Goal: Task Accomplishment & Management: Manage account settings

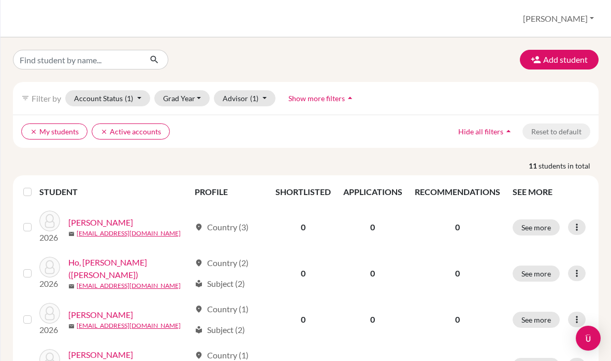
scroll to position [119, 0]
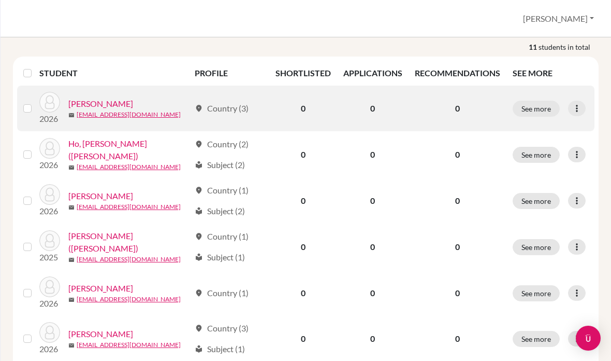
click at [100, 108] on link "Chen, John" at bounding box center [100, 103] width 65 height 12
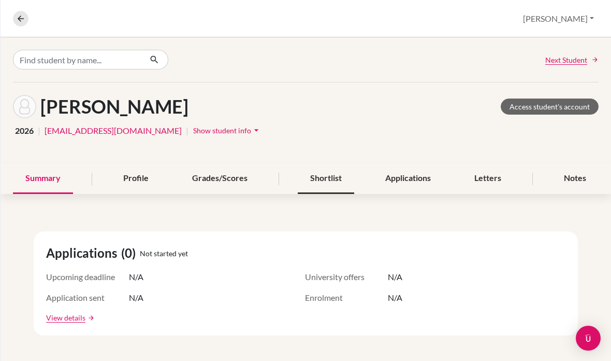
click at [339, 184] on div "Shortlist" at bounding box center [326, 178] width 56 height 31
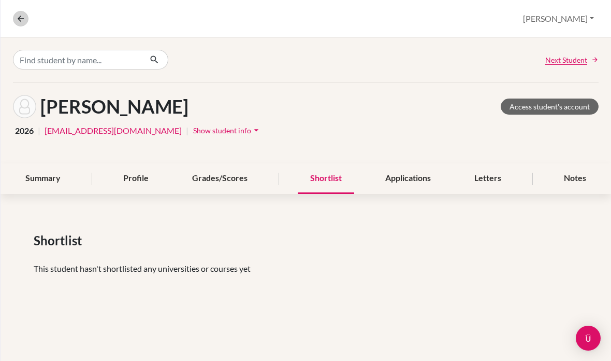
click at [21, 20] on icon at bounding box center [20, 18] width 9 height 9
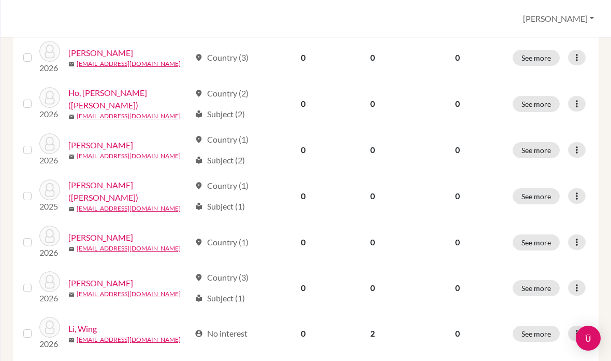
scroll to position [166, 0]
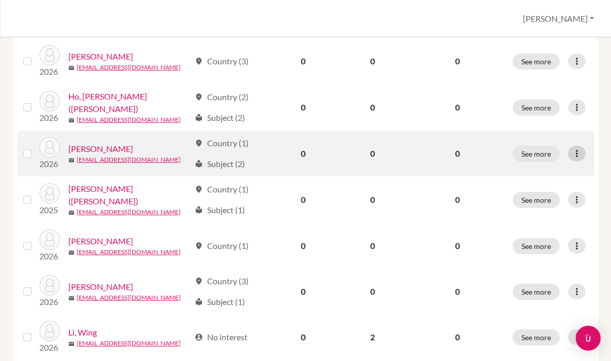
click at [577, 151] on icon at bounding box center [577, 153] width 10 height 10
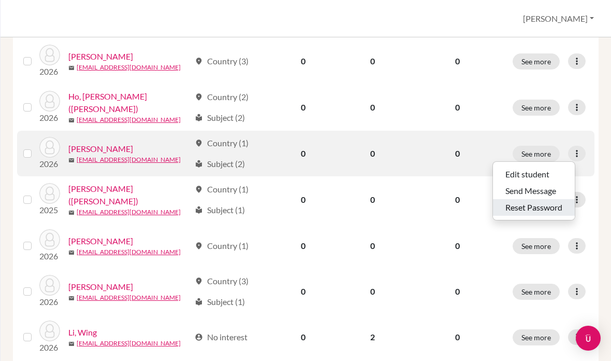
click at [546, 208] on button "Reset Password" at bounding box center [534, 207] width 82 height 17
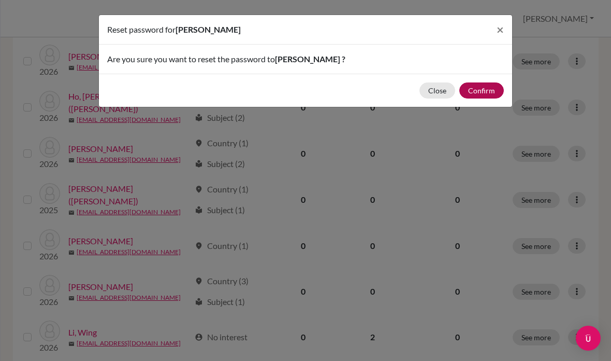
click at [479, 94] on button "Confirm" at bounding box center [481, 90] width 45 height 16
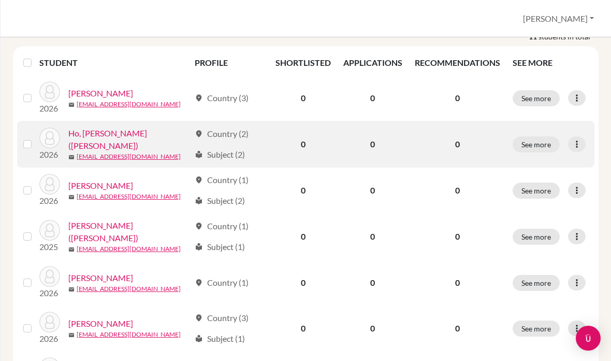
click at [226, 161] on td "location_on Country (2) local_library Subject (2)" at bounding box center [229, 144] width 80 height 47
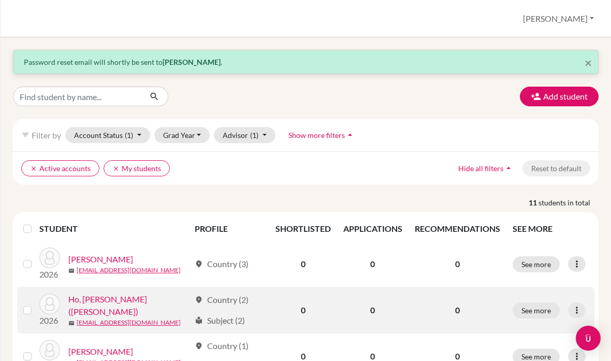
scroll to position [-1, 0]
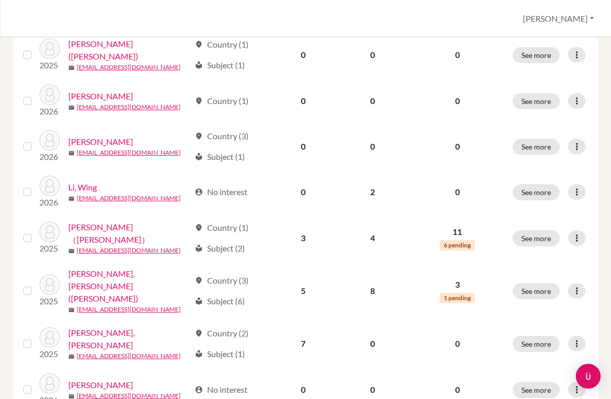
scroll to position [310, 0]
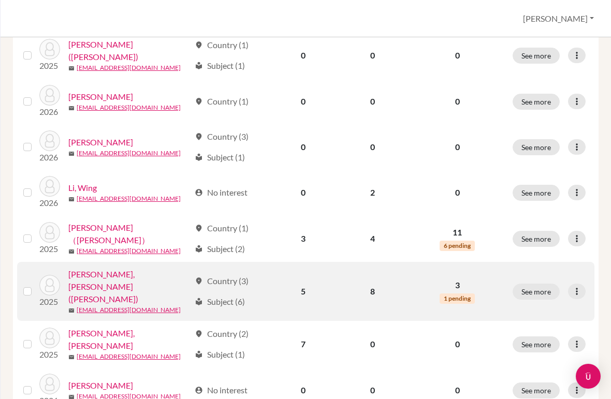
click at [103, 276] on link "Lin, Hong-Ze (Matthew)" at bounding box center [129, 286] width 122 height 37
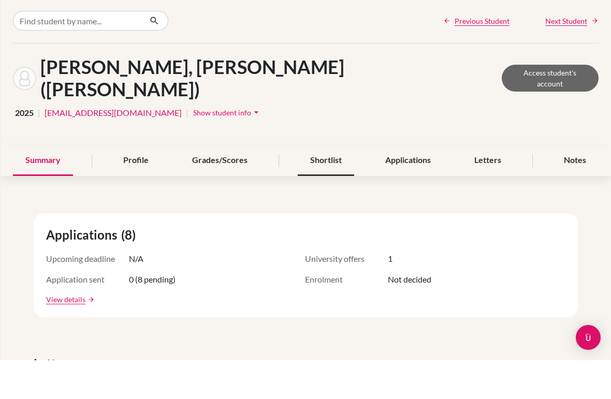
click at [316, 184] on div "Shortlist" at bounding box center [326, 199] width 56 height 31
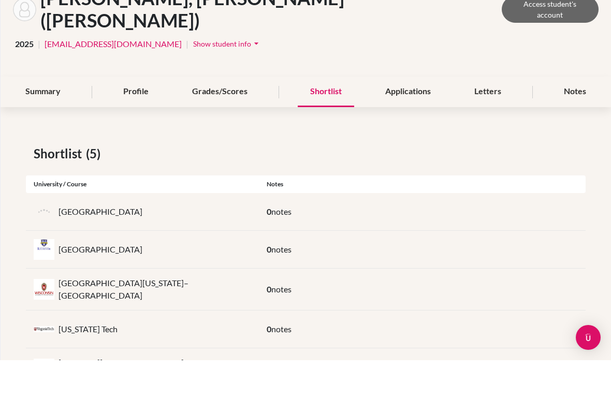
scroll to position [69, 0]
click at [38, 116] on div "Summary" at bounding box center [43, 131] width 60 height 31
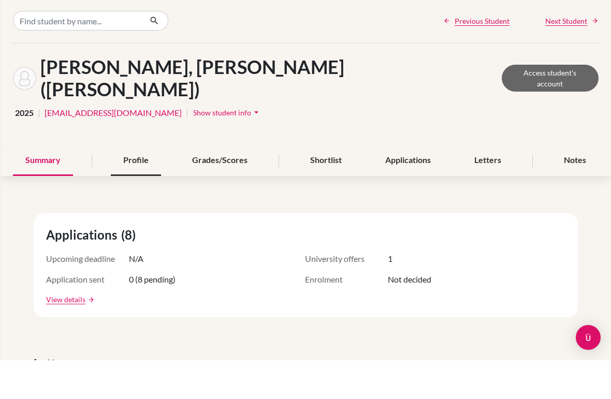
click at [140, 184] on div "Profile" at bounding box center [136, 199] width 50 height 31
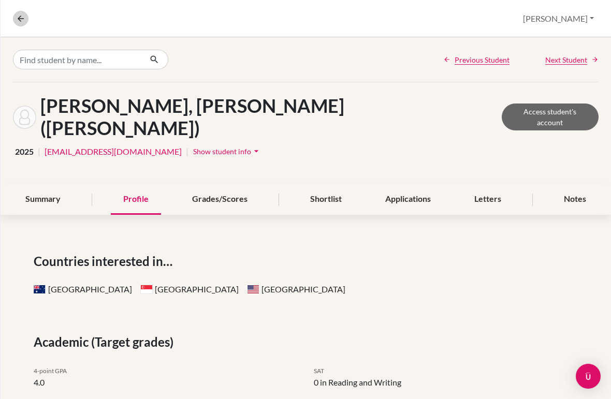
click at [13, 15] on button at bounding box center [21, 19] width 16 height 16
